Goal: Use online tool/utility: Utilize a website feature to perform a specific function

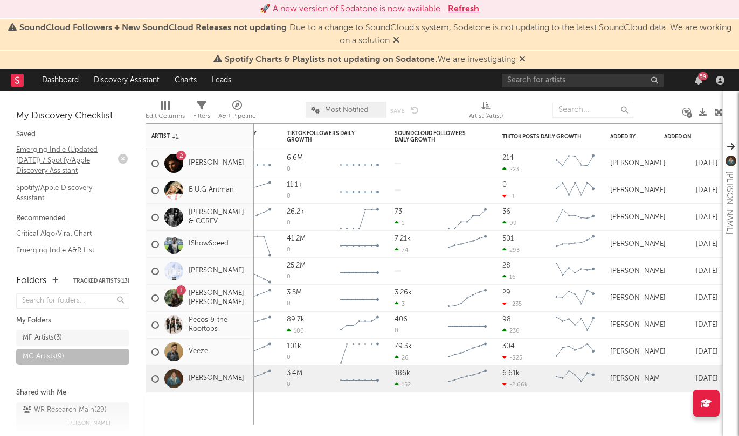
click at [86, 154] on link "Emerging Indie (Updated March 31) / Spotify/Apple Discovery Assistant" at bounding box center [67, 160] width 102 height 33
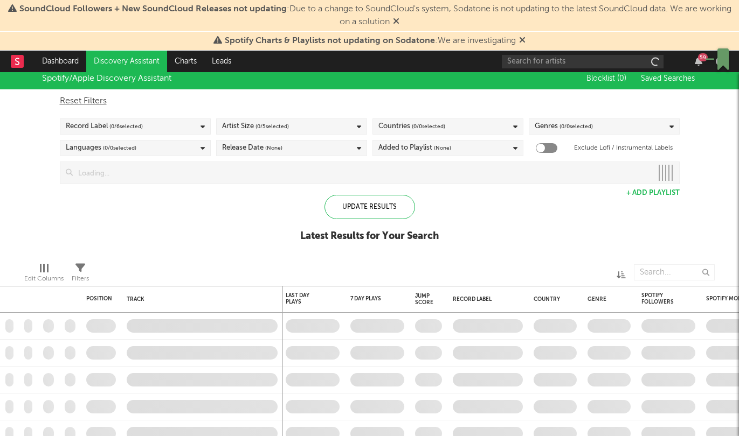
checkbox input "true"
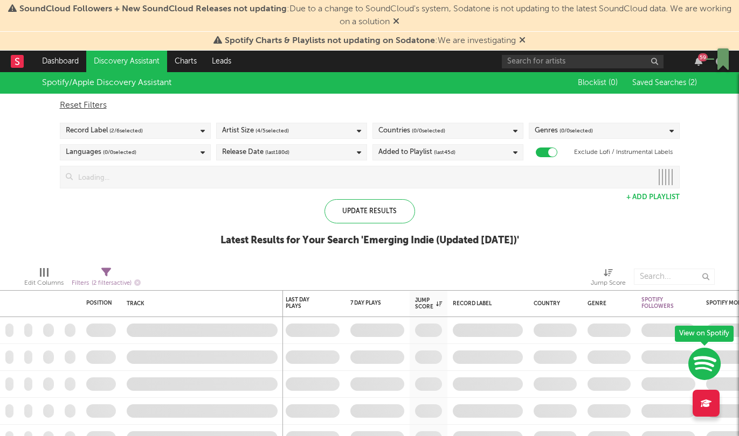
click at [105, 270] on icon at bounding box center [106, 273] width 10 height 10
click at [136, 284] on icon "button" at bounding box center [137, 283] width 6 height 6
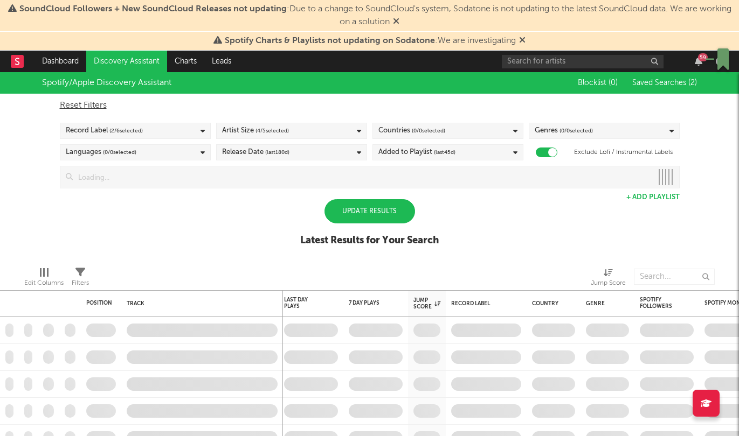
click at [381, 211] on div "Update Results" at bounding box center [369, 211] width 90 height 24
